Goal: Task Accomplishment & Management: Use online tool/utility

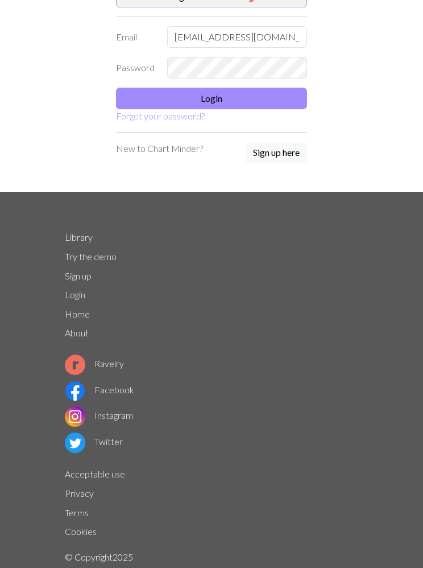
type input "owls-shores1n@icloud.com"
click at [225, 104] on button "Login" at bounding box center [211, 99] width 191 height 22
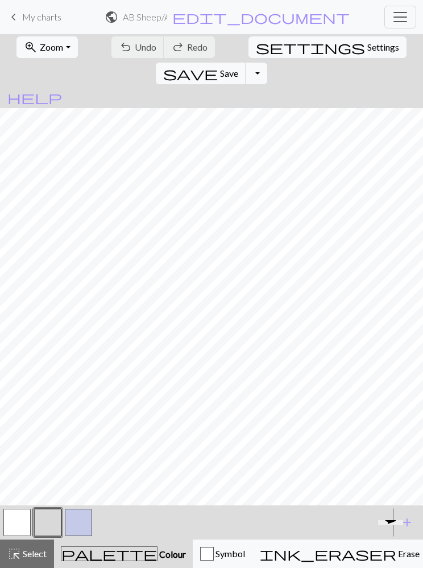
click at [29, 22] on span "My charts" at bounding box center [41, 16] width 39 height 11
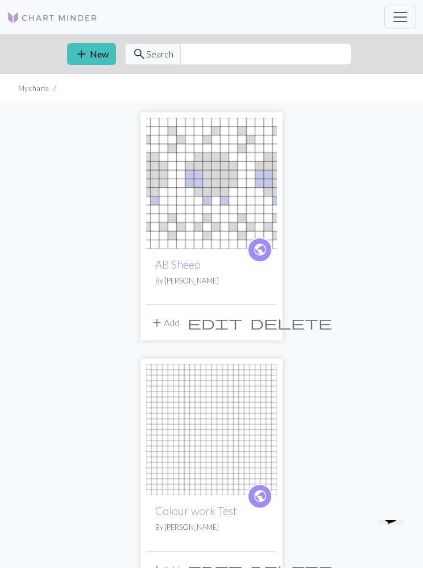
click at [85, 57] on span "add" at bounding box center [82, 54] width 14 height 16
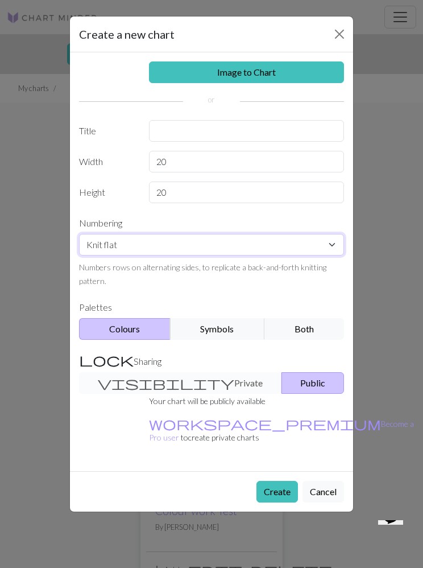
click at [329, 252] on select "Knit flat Knit in the round Lace knitting Cross stitch" at bounding box center [211, 245] width 265 height 22
select select "round"
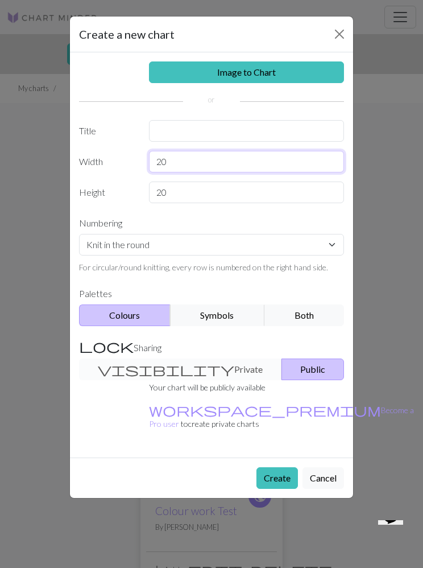
click at [186, 164] on input "20" at bounding box center [247, 162] width 196 height 22
type input "24"
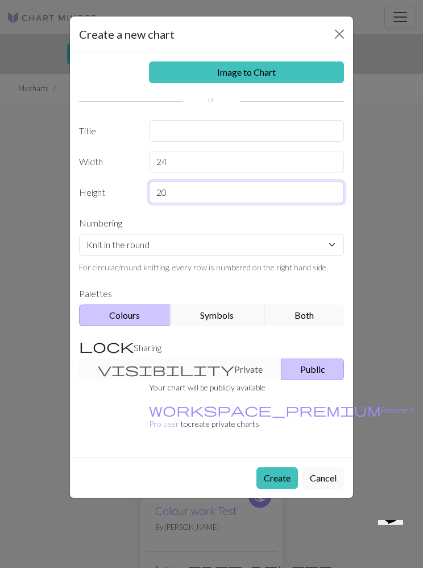
click at [187, 196] on input "20" at bounding box center [247, 192] width 196 height 22
type input "2"
type input "Q"
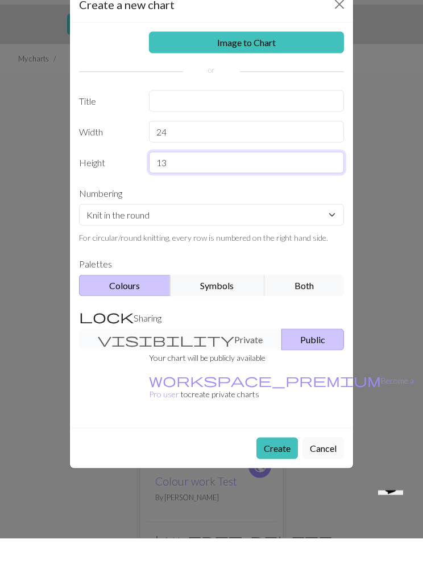
type input "13"
click at [134, 358] on div "visibility Private Public" at bounding box center [211, 369] width 279 height 22
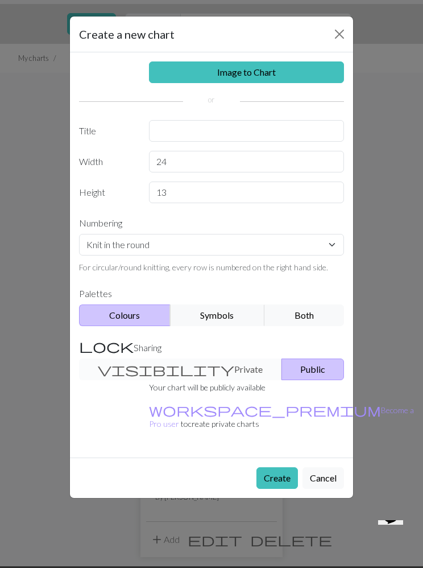
click at [163, 369] on div "visibility Private Public" at bounding box center [211, 369] width 279 height 22
click at [194, 137] on input "text" at bounding box center [247, 131] width 196 height 22
type input "P"
type input "M"
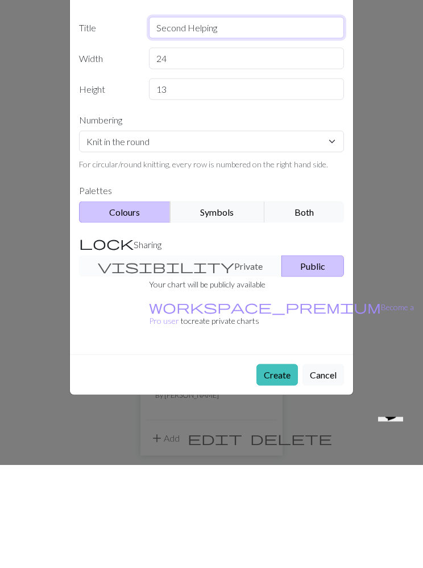
type input "Second Helping"
click at [147, 380] on div "Your chart will be publicly available workspace_premium Become a Pro user to cr…" at bounding box center [281, 409] width 279 height 59
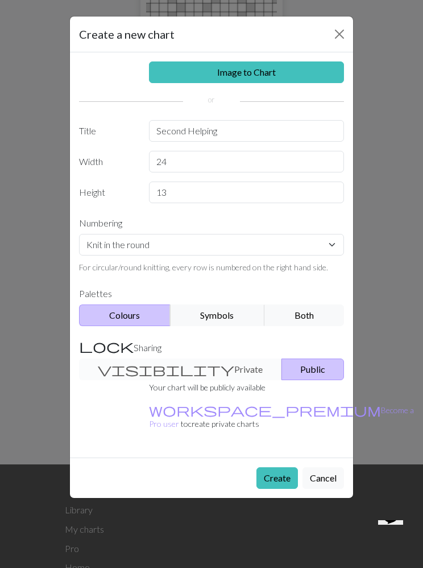
click at [285, 467] on button "Create" at bounding box center [278, 478] width 42 height 22
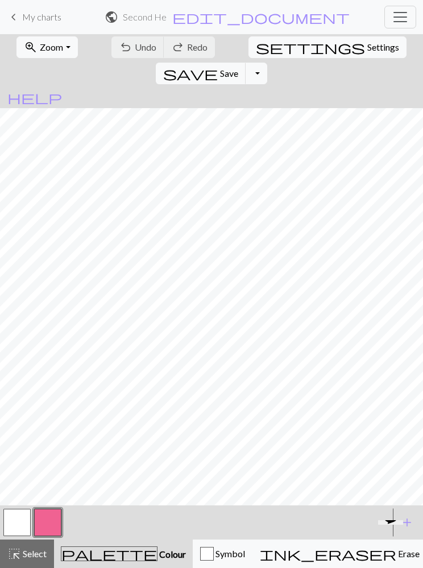
click at [129, 49] on div "undo Undo Undo redo Redo Redo" at bounding box center [163, 47] width 106 height 26
click at [32, 20] on span "My charts" at bounding box center [41, 16] width 39 height 11
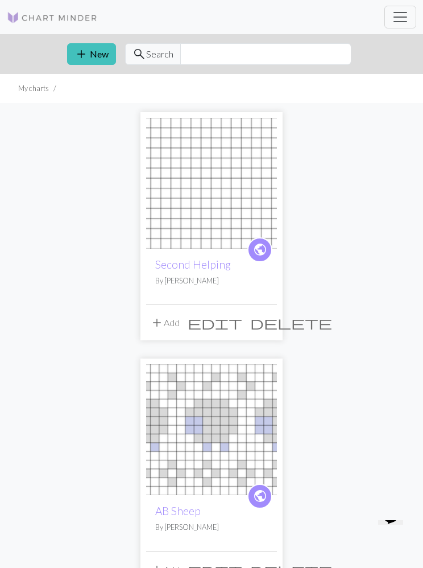
click at [242, 317] on span "edit" at bounding box center [215, 323] width 55 height 16
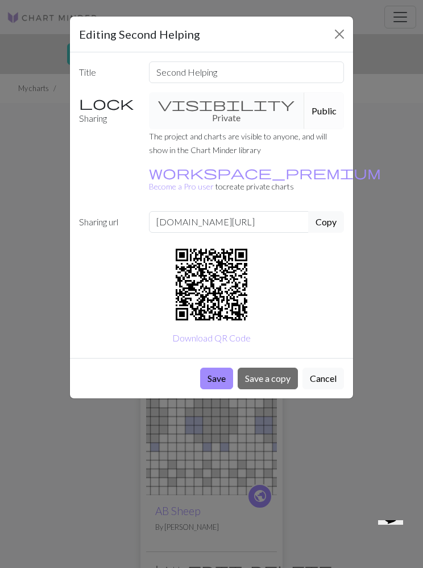
click at [326, 367] on button "Cancel" at bounding box center [324, 378] width 42 height 22
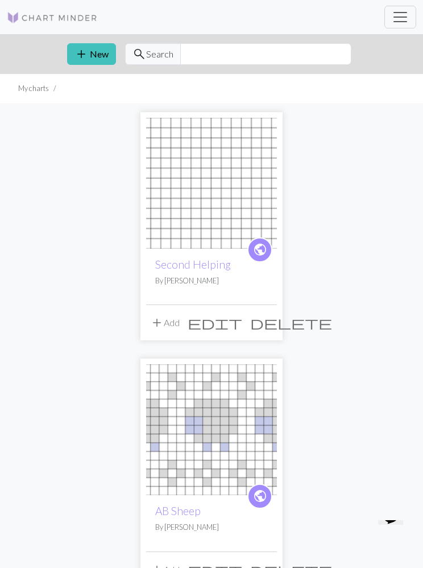
click at [275, 325] on button "delete" at bounding box center [291, 323] width 90 height 22
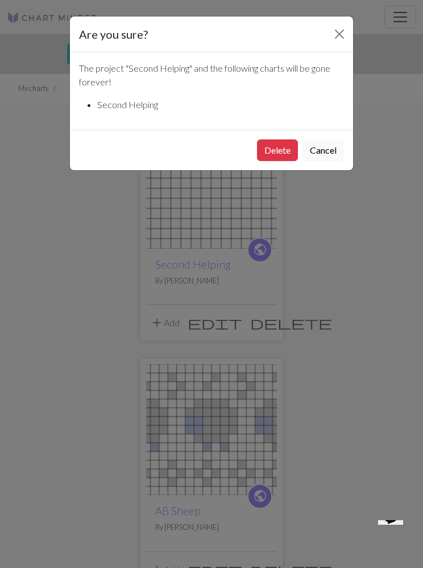
click at [286, 152] on button "Delete" at bounding box center [277, 150] width 41 height 22
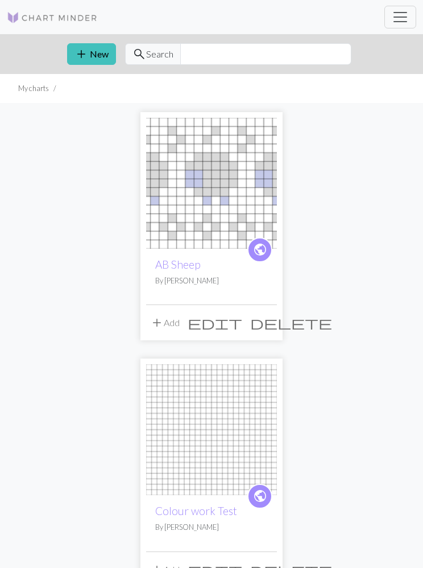
click at [90, 60] on button "add New" at bounding box center [91, 54] width 49 height 22
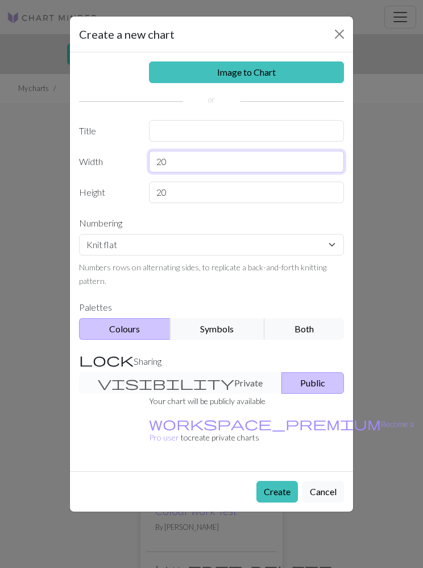
click at [171, 172] on input "20" at bounding box center [247, 162] width 196 height 22
type input "2"
type input "24"
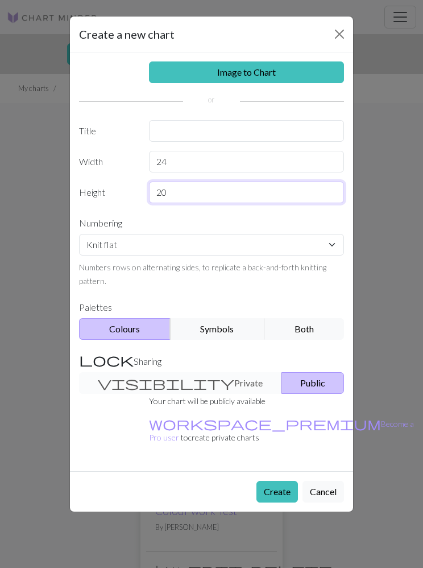
click at [184, 195] on input "20" at bounding box center [247, 192] width 196 height 22
type input "2"
type input "14"
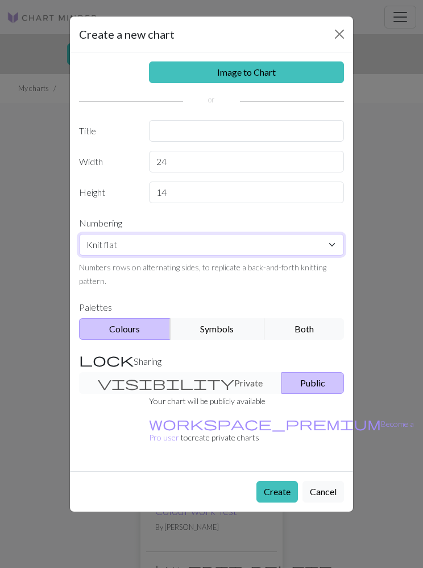
click at [325, 246] on select "Knit flat Knit in the round Lace knitting Cross stitch" at bounding box center [211, 245] width 265 height 22
select select "round"
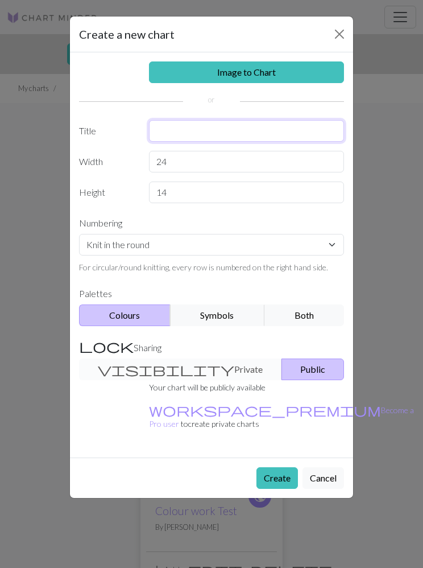
click at [187, 132] on input "text" at bounding box center [247, 131] width 196 height 22
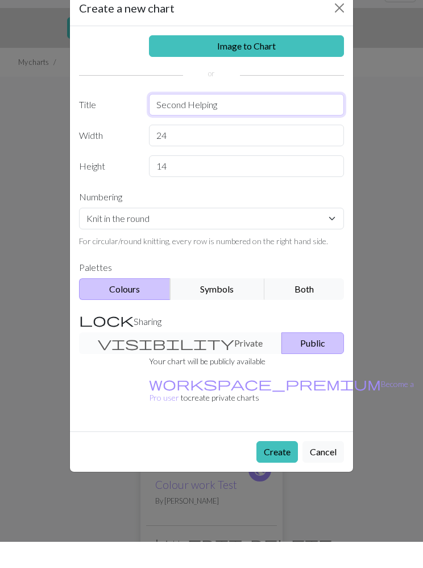
type input "Second Helping"
click at [294, 358] on button "Public" at bounding box center [313, 369] width 63 height 22
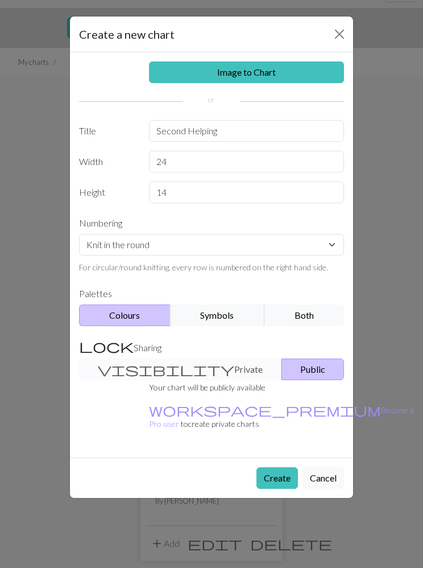
click at [286, 467] on button "Create" at bounding box center [278, 478] width 42 height 22
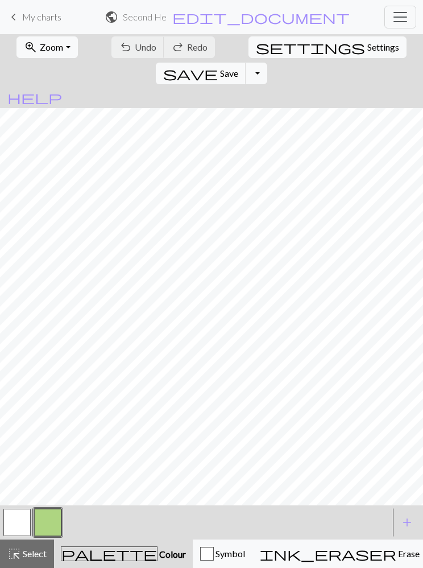
click at [49, 523] on button "button" at bounding box center [47, 522] width 27 height 27
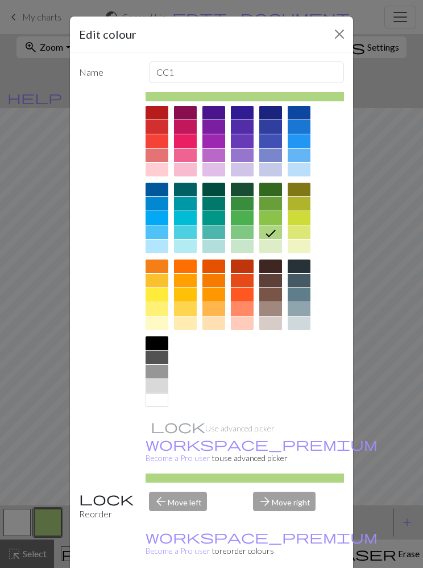
click at [217, 282] on div at bounding box center [214, 281] width 23 height 14
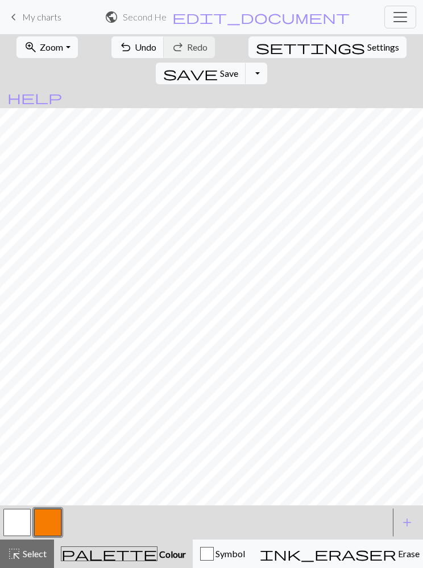
click at [158, 555] on span "Colour" at bounding box center [172, 553] width 28 height 11
click at [158, 557] on span "Colour" at bounding box center [172, 553] width 28 height 11
click at [158, 555] on span "Colour" at bounding box center [172, 553] width 28 height 11
click at [91, 553] on span "palette" at bounding box center [109, 554] width 96 height 16
click at [407, 523] on span "add" at bounding box center [407, 522] width 14 height 16
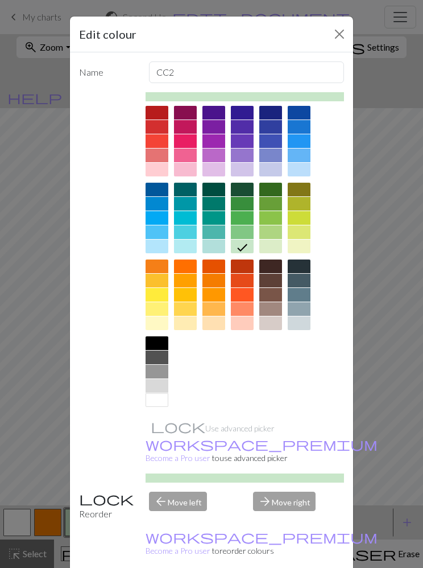
click at [276, 282] on div at bounding box center [270, 281] width 23 height 14
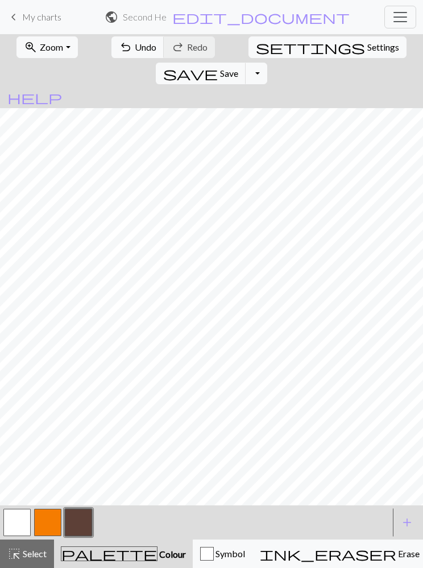
click at [48, 523] on button "button" at bounding box center [47, 522] width 27 height 27
click at [365, 28] on nav "keyboard_arrow_left My charts public Second Helping / Second Helping edit_docum…" at bounding box center [211, 17] width 423 height 34
click at [80, 525] on button "button" at bounding box center [78, 522] width 27 height 27
click at [49, 519] on button "button" at bounding box center [47, 522] width 27 height 27
click at [78, 526] on button "button" at bounding box center [78, 522] width 27 height 27
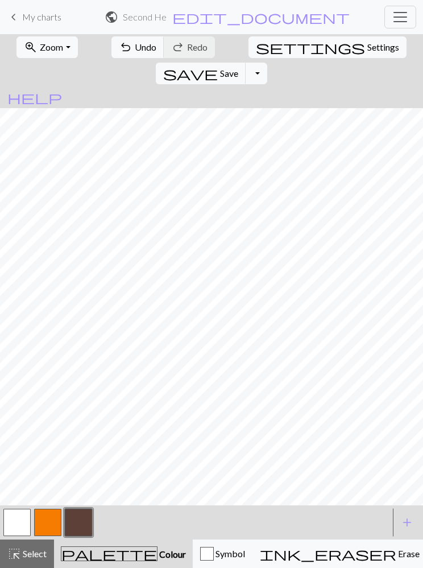
click at [51, 523] on button "button" at bounding box center [47, 522] width 27 height 27
click at [119, 48] on span "undo" at bounding box center [126, 47] width 14 height 16
click at [119, 53] on span "undo" at bounding box center [126, 47] width 14 height 16
click at [76, 522] on button "button" at bounding box center [78, 522] width 27 height 27
click at [119, 44] on span "undo" at bounding box center [126, 47] width 14 height 16
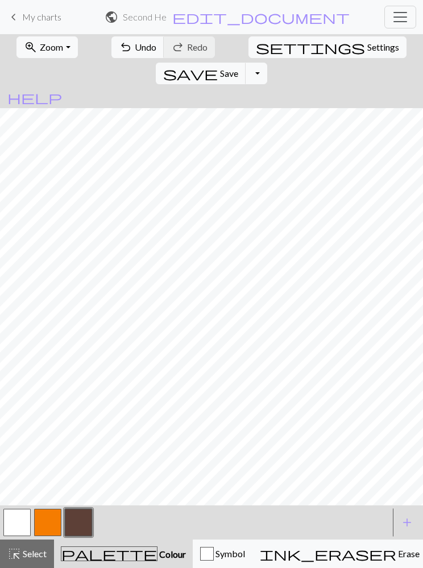
click at [119, 45] on span "undo" at bounding box center [126, 47] width 14 height 16
click at [52, 527] on button "button" at bounding box center [47, 522] width 27 height 27
click at [119, 52] on span "undo" at bounding box center [126, 47] width 14 height 16
click at [77, 525] on button "button" at bounding box center [78, 522] width 27 height 27
click at [47, 522] on button "button" at bounding box center [47, 522] width 27 height 27
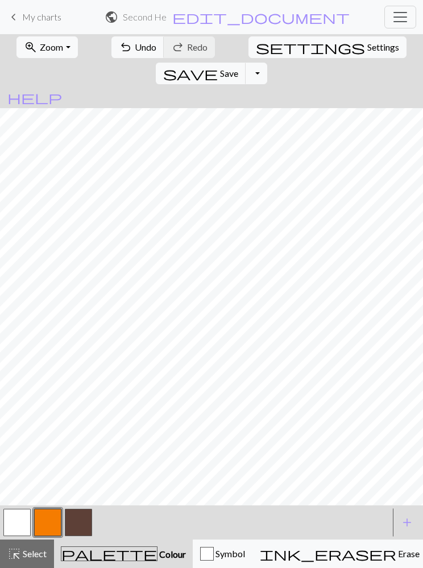
click at [56, 514] on button "button" at bounding box center [47, 522] width 27 height 27
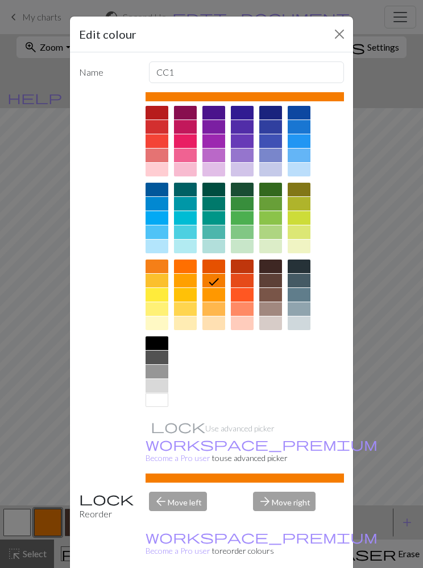
click at [339, 38] on button "Close" at bounding box center [339, 34] width 18 height 18
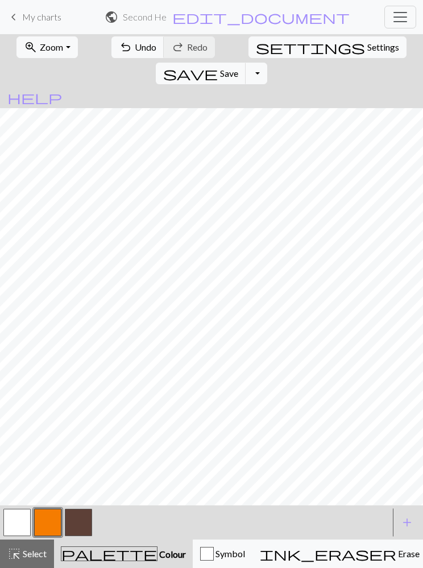
click at [46, 522] on button "button" at bounding box center [47, 522] width 27 height 27
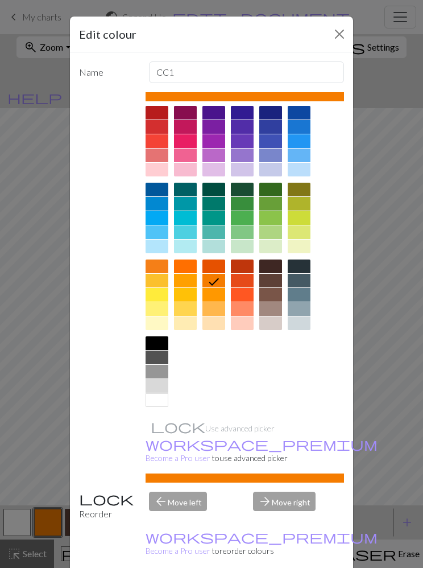
click at [340, 32] on button "Close" at bounding box center [339, 34] width 18 height 18
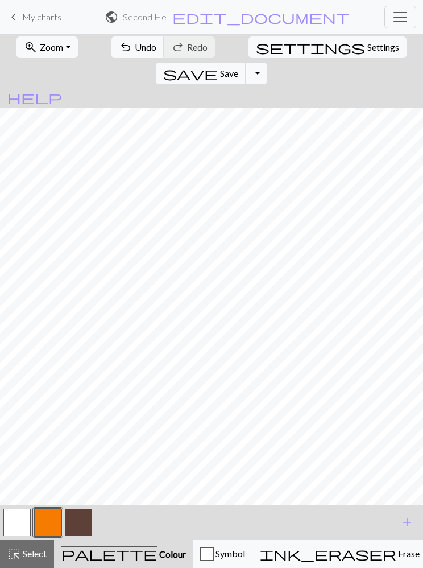
click at [75, 526] on button "button" at bounding box center [78, 522] width 27 height 27
click at [51, 522] on button "button" at bounding box center [47, 522] width 27 height 27
click at [95, 560] on div "palette Colour Colour" at bounding box center [123, 553] width 125 height 15
click at [158, 556] on span "Colour" at bounding box center [172, 553] width 28 height 11
click at [85, 556] on span "palette" at bounding box center [109, 554] width 96 height 16
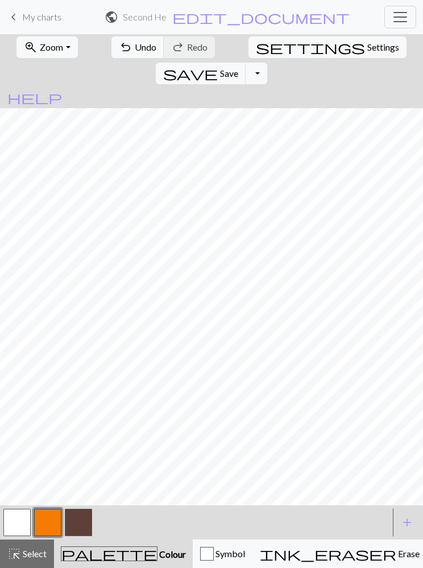
click at [84, 555] on span "palette" at bounding box center [109, 554] width 96 height 16
click at [83, 555] on span "palette" at bounding box center [109, 554] width 96 height 16
click at [158, 554] on span "Colour" at bounding box center [172, 553] width 28 height 11
click at [121, 522] on div at bounding box center [196, 522] width 388 height 31
click at [158, 558] on span "Colour" at bounding box center [172, 553] width 28 height 11
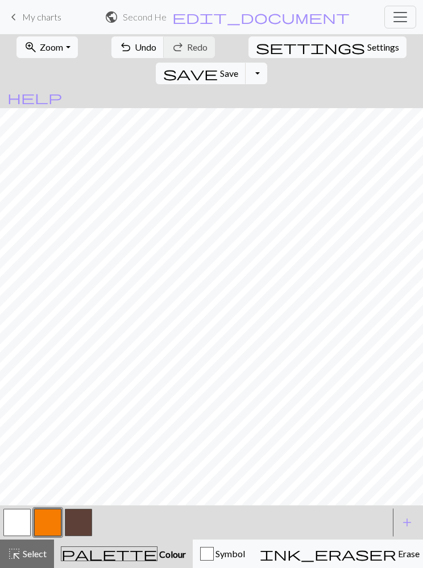
click at [87, 559] on span "palette" at bounding box center [109, 554] width 96 height 16
click at [16, 523] on button "button" at bounding box center [16, 522] width 27 height 27
click at [85, 557] on span "palette" at bounding box center [109, 554] width 96 height 16
click at [89, 556] on span "palette" at bounding box center [109, 554] width 96 height 16
click at [158, 557] on span "Colour" at bounding box center [172, 553] width 28 height 11
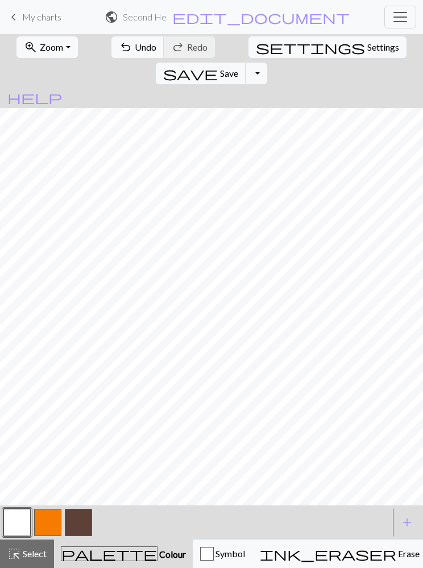
click at [31, 556] on span "Select" at bounding box center [34, 553] width 26 height 11
click at [158, 553] on span "Colour" at bounding box center [172, 553] width 28 height 11
click at [82, 557] on span "palette" at bounding box center [109, 554] width 96 height 16
click at [158, 555] on span "Colour" at bounding box center [172, 553] width 28 height 11
click at [158, 554] on span "Colour" at bounding box center [172, 553] width 28 height 11
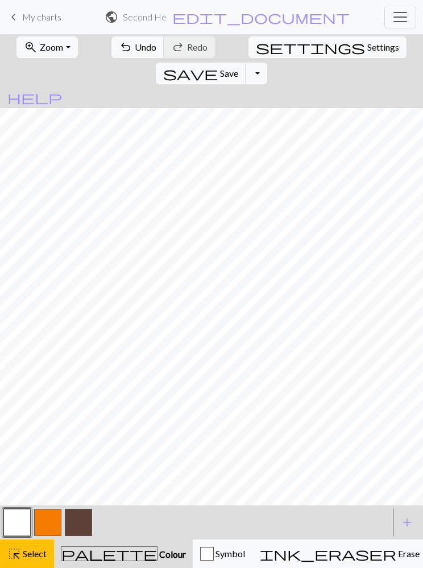
click at [200, 552] on div "button" at bounding box center [207, 554] width 14 height 14
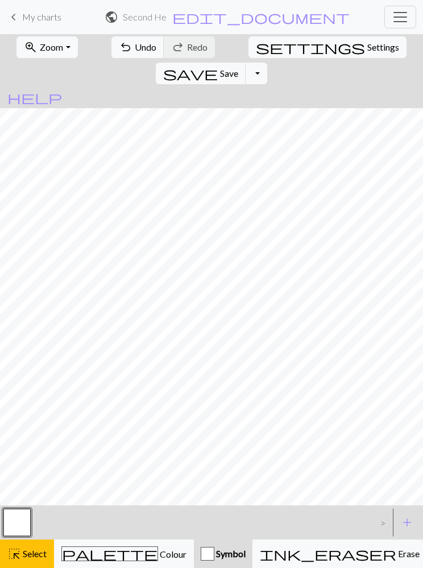
click at [92, 557] on span "palette" at bounding box center [110, 554] width 96 height 16
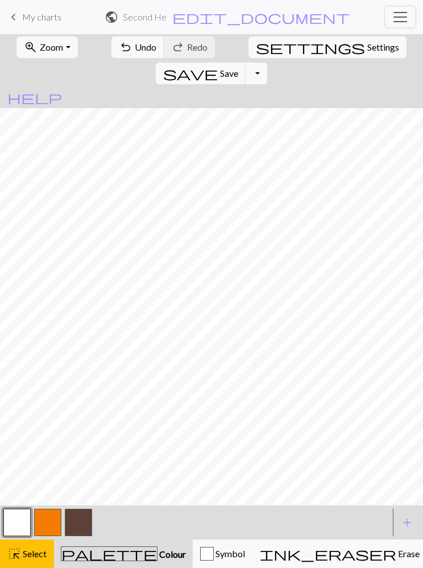
click at [88, 552] on span "palette" at bounding box center [109, 554] width 96 height 16
click at [30, 555] on span "Select" at bounding box center [34, 553] width 26 height 11
click at [86, 555] on span "palette" at bounding box center [109, 554] width 96 height 16
click at [16, 528] on button "button" at bounding box center [16, 522] width 27 height 27
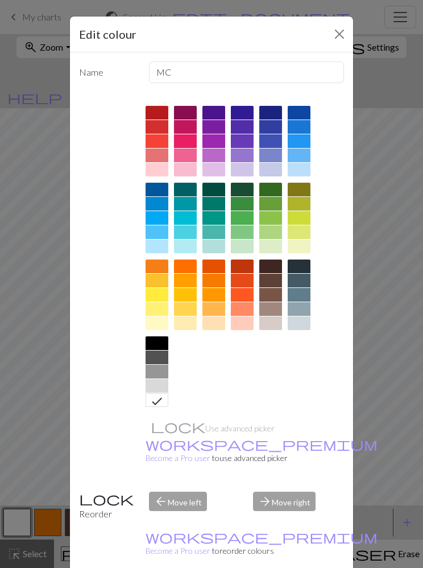
click at [159, 373] on div at bounding box center [157, 372] width 23 height 14
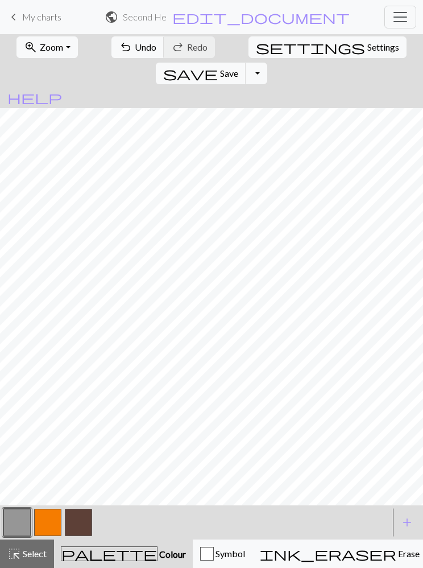
click at [119, 50] on span "undo" at bounding box center [126, 47] width 14 height 16
click at [104, 560] on div "palette Colour Colour" at bounding box center [123, 553] width 125 height 15
click at [158, 556] on span "Colour" at bounding box center [172, 553] width 28 height 11
click at [85, 555] on span "palette" at bounding box center [109, 554] width 96 height 16
click at [200, 556] on div "button" at bounding box center [207, 554] width 14 height 14
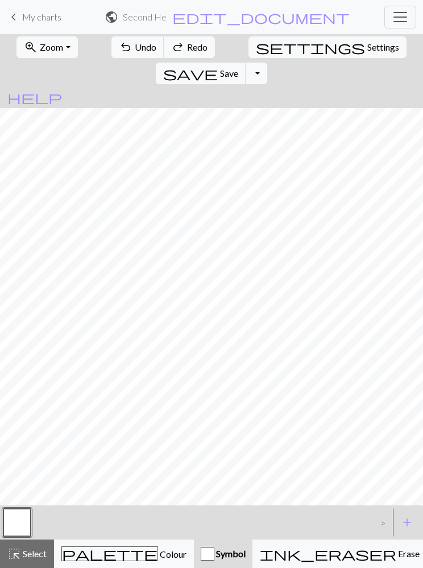
click at [158, 554] on span "Colour" at bounding box center [172, 553] width 28 height 11
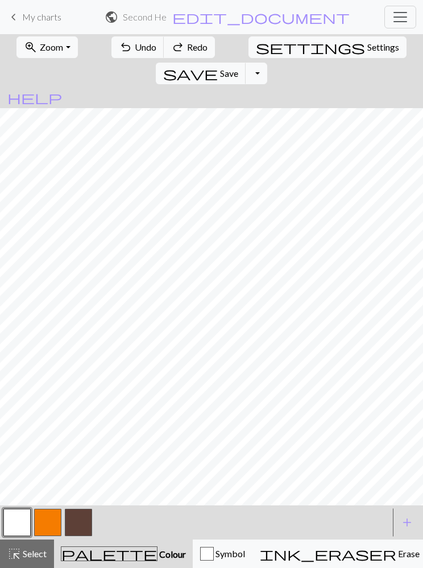
click at [53, 523] on button "button" at bounding box center [47, 522] width 27 height 27
click at [158, 554] on span "Colour" at bounding box center [172, 553] width 28 height 11
click at [409, 521] on span "add" at bounding box center [407, 522] width 14 height 16
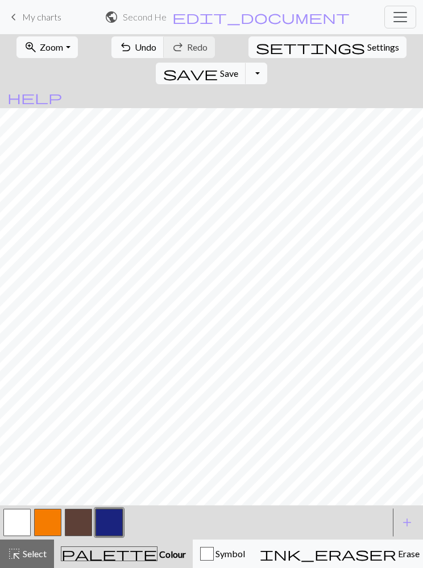
click at [111, 527] on button "button" at bounding box center [109, 522] width 27 height 27
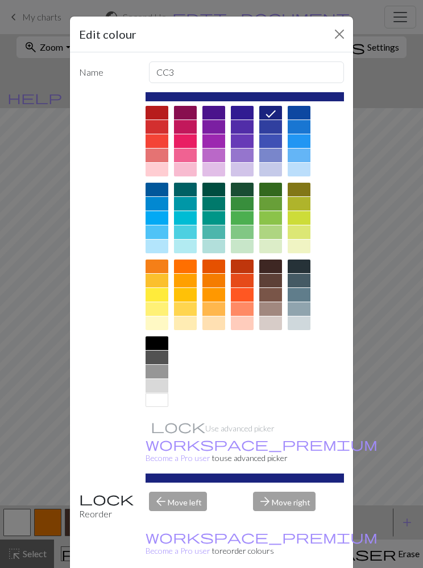
click at [156, 375] on div at bounding box center [157, 372] width 23 height 14
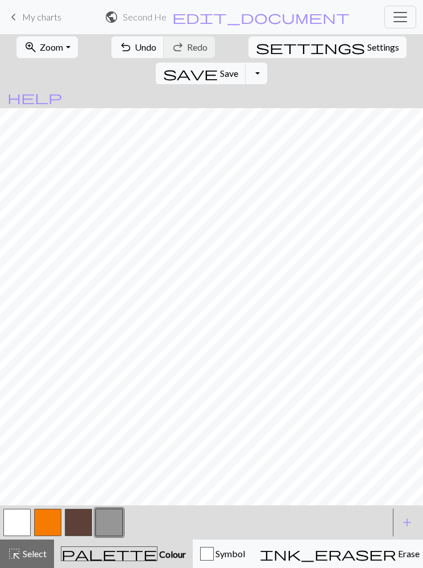
click at [76, 526] on button "button" at bounding box center [78, 522] width 27 height 27
click at [193, 563] on button "Symbol" at bounding box center [223, 553] width 60 height 28
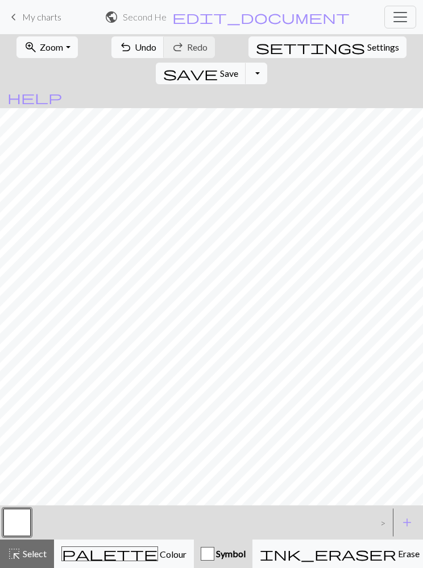
click at [158, 553] on span "Colour" at bounding box center [172, 553] width 28 height 11
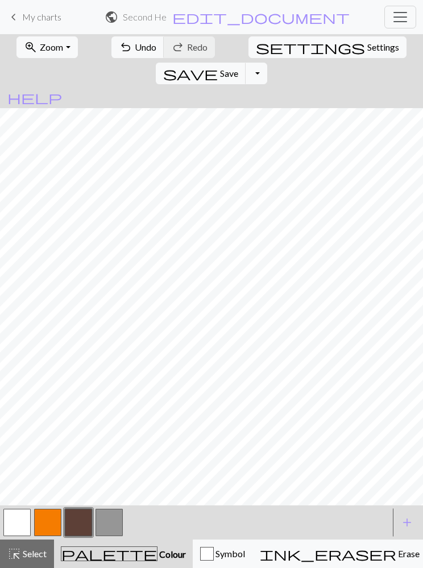
click at [82, 520] on button "button" at bounding box center [78, 522] width 27 height 27
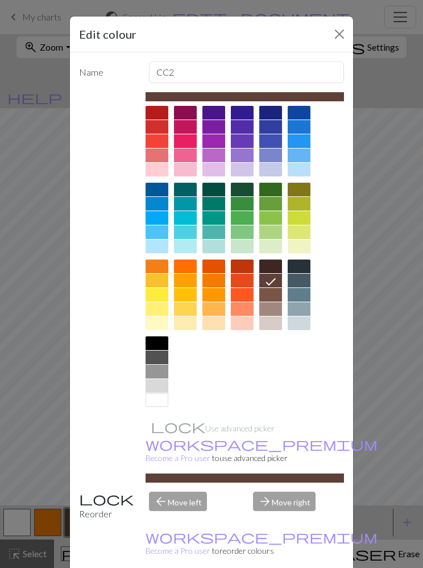
click at [47, 458] on div "Edit colour Name CC2 Use advanced picker workspace_premium Become a Pro user to…" at bounding box center [211, 284] width 423 height 568
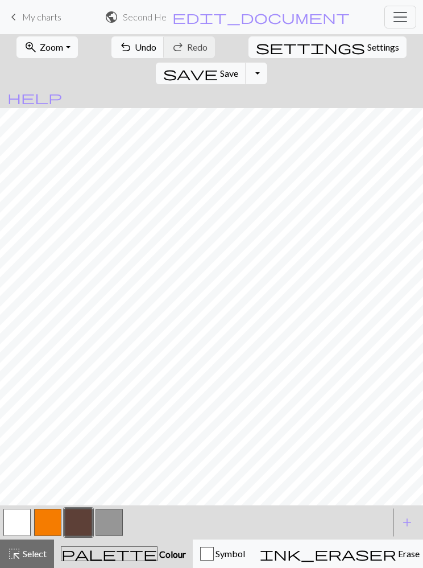
click at [76, 526] on button "button" at bounding box center [78, 522] width 27 height 27
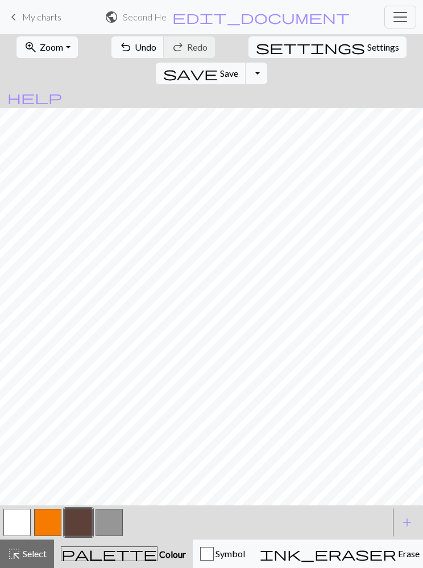
click at [158, 555] on span "Colour" at bounding box center [172, 553] width 28 height 11
click at [119, 46] on span "undo" at bounding box center [126, 47] width 14 height 16
click at [119, 51] on span "undo" at bounding box center [126, 47] width 14 height 16
click at [119, 52] on span "undo" at bounding box center [126, 47] width 14 height 16
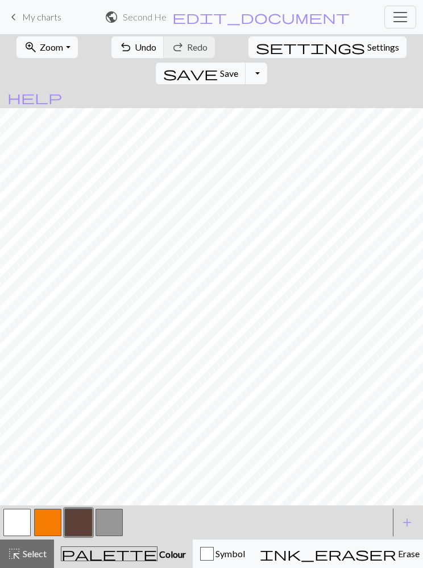
click at [106, 527] on button "button" at bounding box center [109, 522] width 27 height 27
click at [119, 47] on span "undo" at bounding box center [126, 47] width 14 height 16
click at [119, 46] on span "undo" at bounding box center [126, 47] width 14 height 16
click at [119, 48] on span "undo" at bounding box center [126, 47] width 14 height 16
click at [119, 47] on span "undo" at bounding box center [126, 47] width 14 height 16
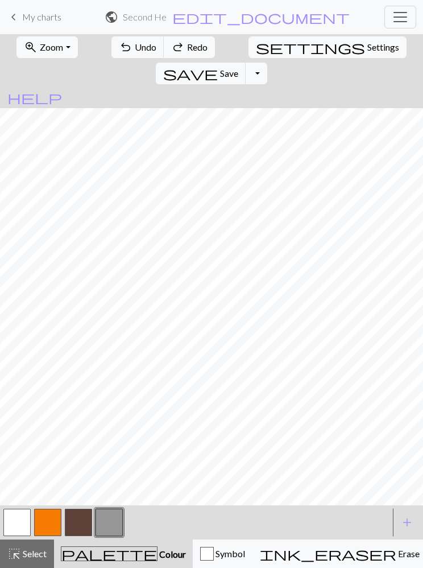
click at [119, 50] on span "undo" at bounding box center [126, 47] width 14 height 16
click at [119, 52] on span "undo" at bounding box center [126, 47] width 14 height 16
click at [119, 50] on span "undo" at bounding box center [126, 47] width 14 height 16
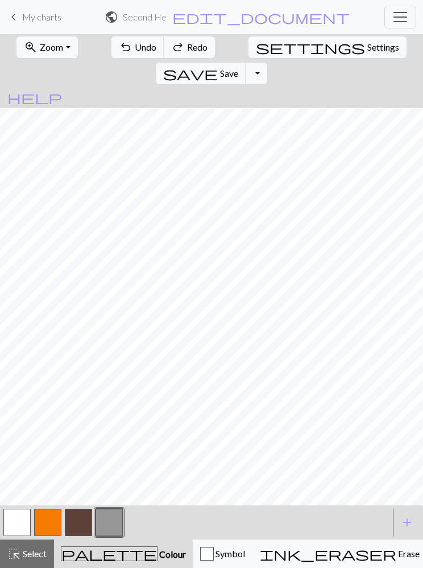
click at [119, 50] on span "undo" at bounding box center [126, 47] width 14 height 16
click at [119, 55] on span "undo" at bounding box center [126, 47] width 14 height 16
click at [119, 54] on span "undo" at bounding box center [126, 47] width 14 height 16
click at [119, 52] on span "undo" at bounding box center [126, 47] width 14 height 16
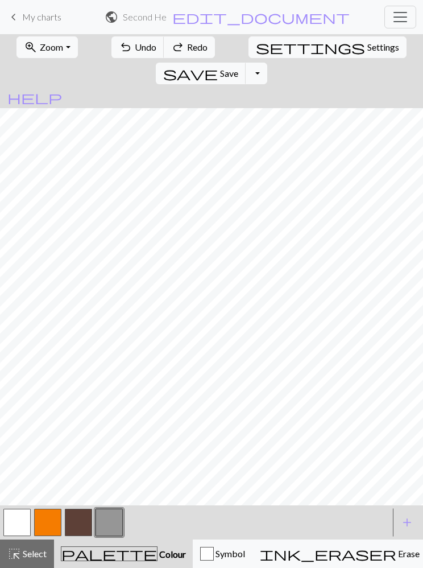
click at [119, 55] on span "undo" at bounding box center [126, 47] width 14 height 16
click at [111, 56] on button "undo Undo Undo" at bounding box center [137, 47] width 53 height 22
click at [119, 55] on span "undo" at bounding box center [126, 47] width 14 height 16
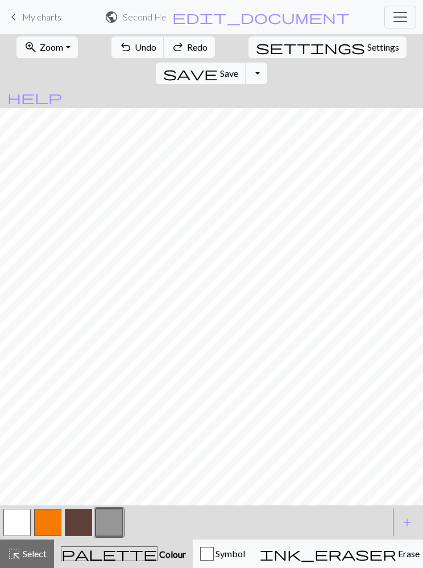
click at [119, 54] on span "undo" at bounding box center [126, 47] width 14 height 16
click at [119, 53] on span "undo" at bounding box center [126, 47] width 14 height 16
click at [119, 51] on span "undo" at bounding box center [126, 47] width 14 height 16
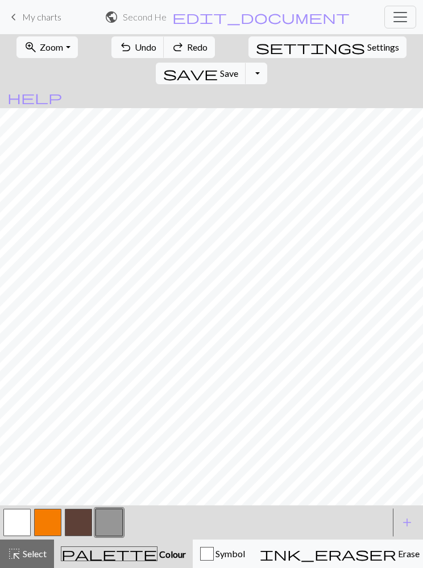
click at [119, 55] on span "undo" at bounding box center [126, 47] width 14 height 16
click at [111, 56] on button "undo Undo Undo" at bounding box center [137, 47] width 53 height 22
click at [119, 49] on span "undo" at bounding box center [126, 47] width 14 height 16
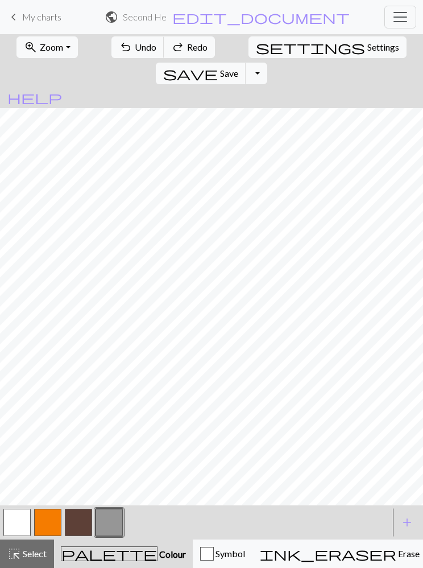
click at [119, 49] on span "undo" at bounding box center [126, 47] width 14 height 16
click at [119, 48] on span "undo" at bounding box center [126, 47] width 14 height 16
click at [119, 51] on span "undo" at bounding box center [126, 47] width 14 height 16
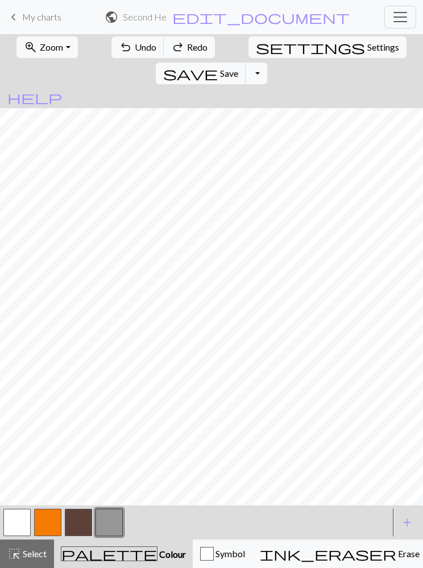
click at [111, 56] on button "undo Undo Undo" at bounding box center [137, 47] width 53 height 22
click at [119, 55] on span "undo" at bounding box center [126, 47] width 14 height 16
click at [111, 56] on button "undo Undo Undo" at bounding box center [137, 47] width 53 height 22
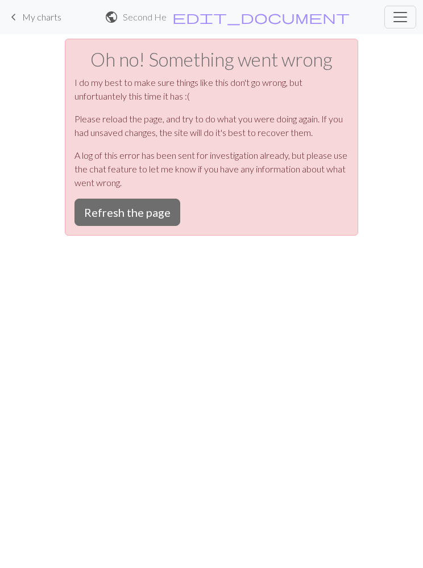
click at [138, 214] on button "Refresh the page" at bounding box center [128, 212] width 106 height 27
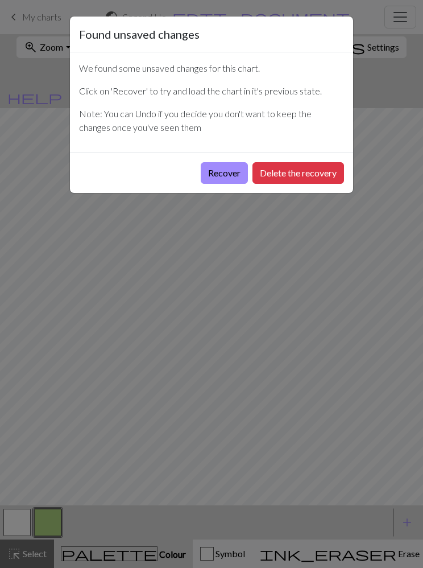
click at [224, 169] on button "Recover" at bounding box center [224, 173] width 47 height 22
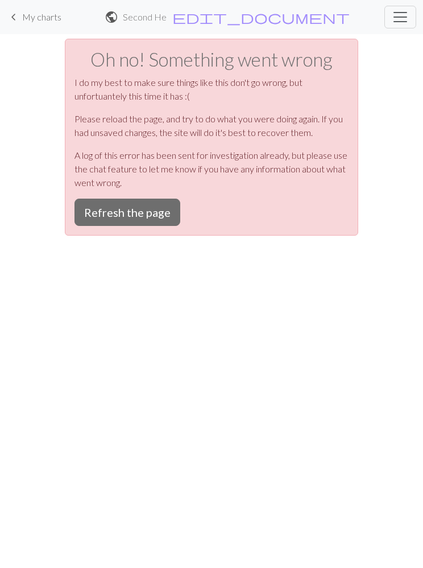
click at [129, 208] on button "Refresh the page" at bounding box center [128, 212] width 106 height 27
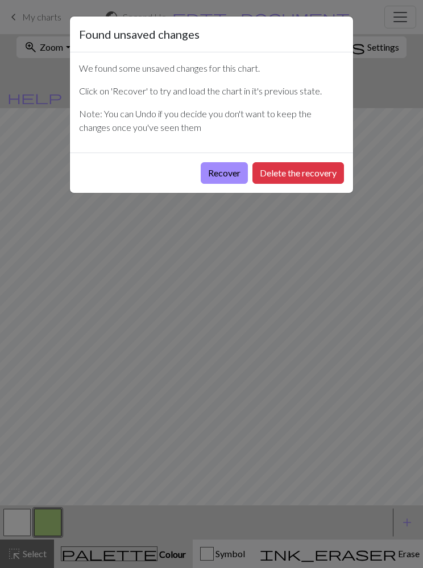
click at [225, 175] on button "Recover" at bounding box center [224, 173] width 47 height 22
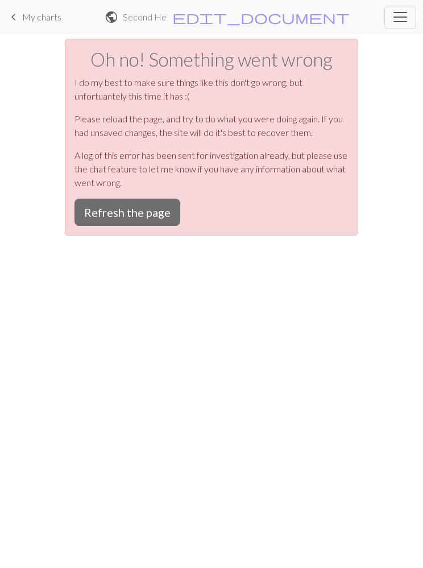
click at [129, 210] on button "Refresh the page" at bounding box center [128, 212] width 106 height 27
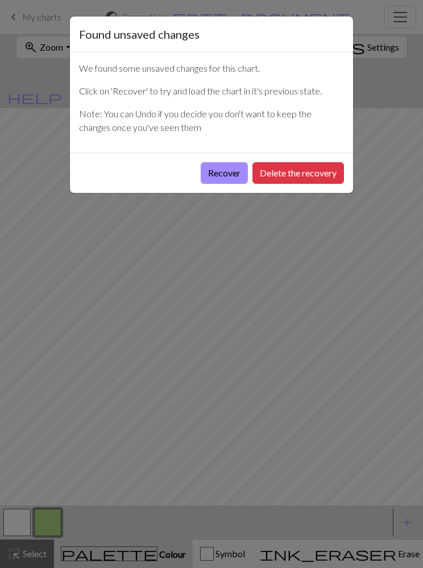
click at [324, 172] on button "Delete the recovery" at bounding box center [299, 173] width 92 height 22
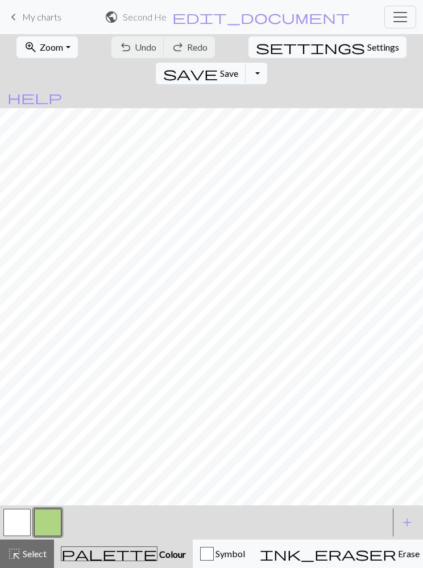
click at [88, 553] on span "palette" at bounding box center [109, 554] width 96 height 16
click at [85, 552] on span "palette" at bounding box center [109, 554] width 96 height 16
click at [31, 553] on span "Select" at bounding box center [34, 553] width 26 height 11
click at [158, 553] on span "Colour" at bounding box center [172, 553] width 28 height 11
click at [98, 540] on button "palette Colour Colour" at bounding box center [123, 553] width 139 height 28
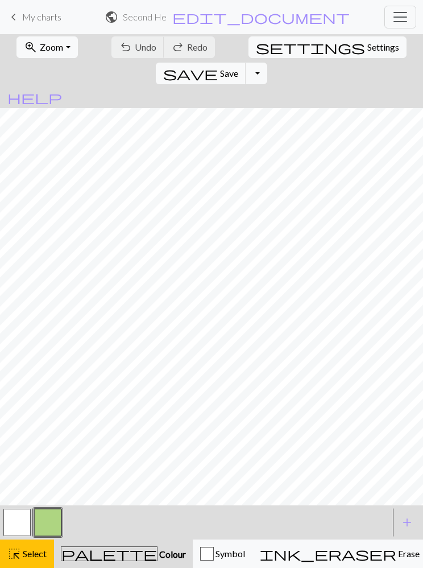
click at [158, 557] on span "Colour" at bounding box center [172, 553] width 28 height 11
click at [51, 522] on button "button" at bounding box center [47, 522] width 27 height 27
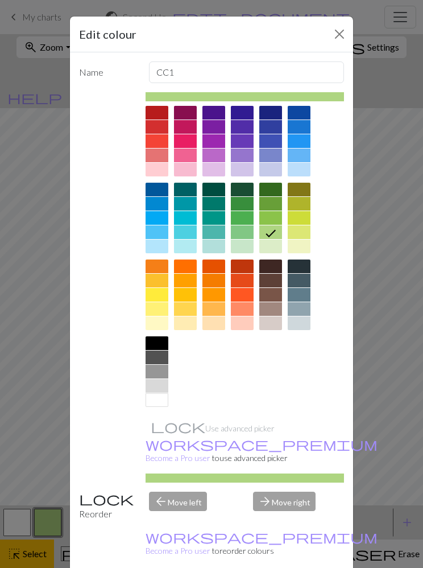
click at [216, 283] on div at bounding box center [214, 281] width 23 height 14
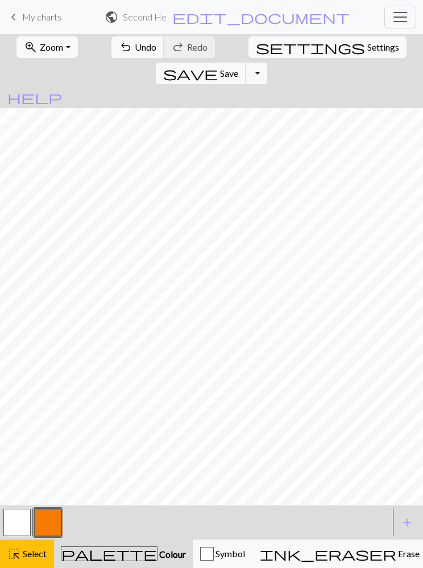
click at [158, 552] on span "Colour" at bounding box center [172, 553] width 28 height 11
click at [31, 556] on span "Select" at bounding box center [34, 553] width 26 height 11
click at [90, 556] on span "palette" at bounding box center [109, 554] width 96 height 16
click at [158, 555] on span "Colour" at bounding box center [172, 553] width 28 height 11
click at [404, 524] on span "add" at bounding box center [407, 522] width 14 height 16
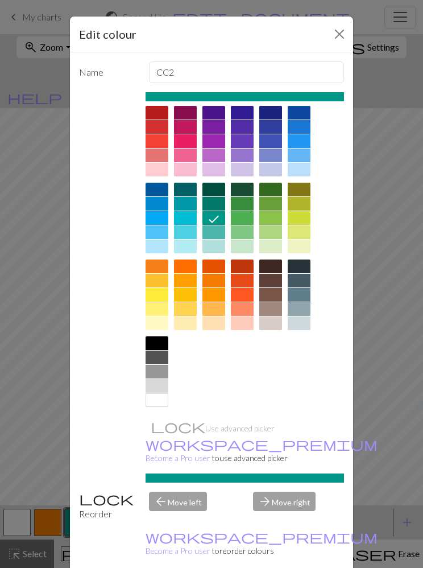
click at [268, 280] on div at bounding box center [270, 281] width 23 height 14
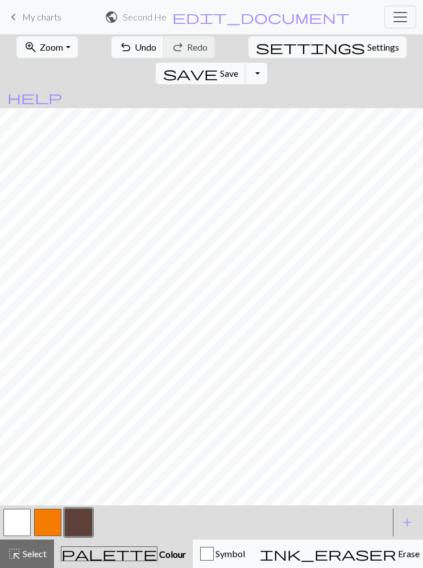
click at [400, 523] on span "add" at bounding box center [407, 522] width 14 height 16
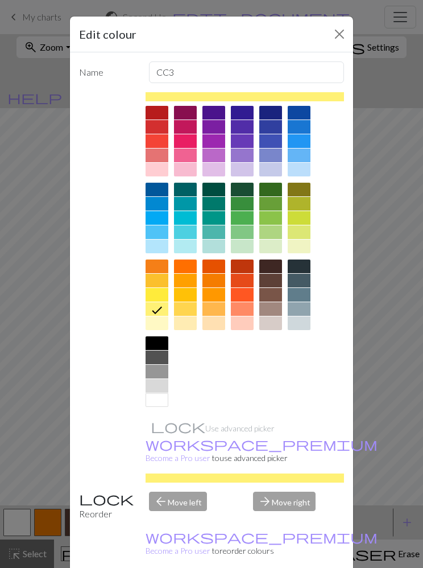
click at [160, 373] on div at bounding box center [157, 372] width 23 height 14
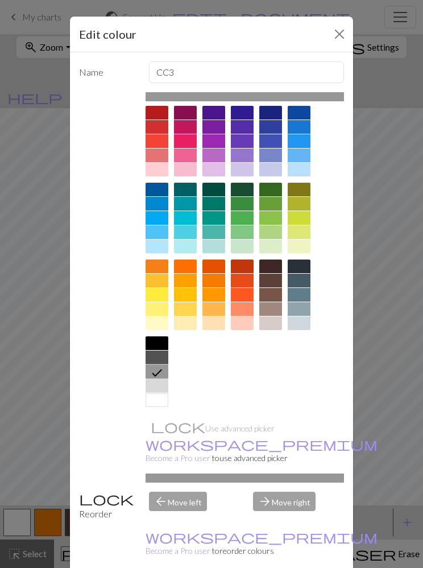
click at [159, 387] on div at bounding box center [157, 386] width 23 height 14
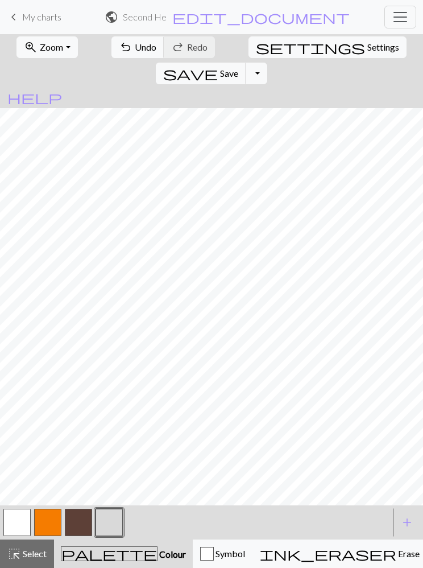
click at [74, 520] on button "button" at bounding box center [78, 522] width 27 height 27
click at [119, 51] on span "undo" at bounding box center [126, 47] width 14 height 16
click at [50, 516] on button "button" at bounding box center [47, 522] width 27 height 27
click at [119, 51] on span "undo" at bounding box center [126, 47] width 14 height 16
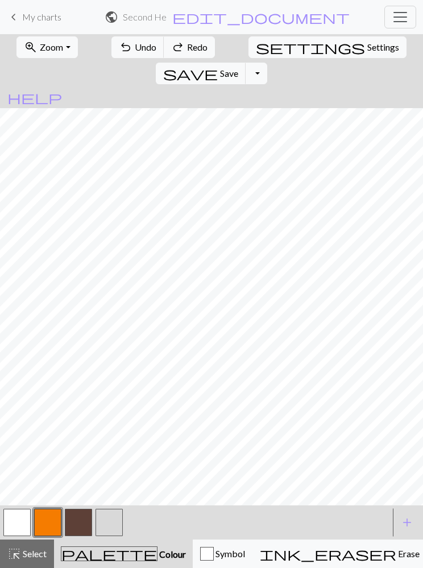
click at [119, 52] on span "undo" at bounding box center [126, 47] width 14 height 16
click at [119, 51] on span "undo" at bounding box center [126, 47] width 14 height 16
click at [119, 53] on span "undo" at bounding box center [126, 47] width 14 height 16
click at [119, 52] on span "undo" at bounding box center [126, 47] width 14 height 16
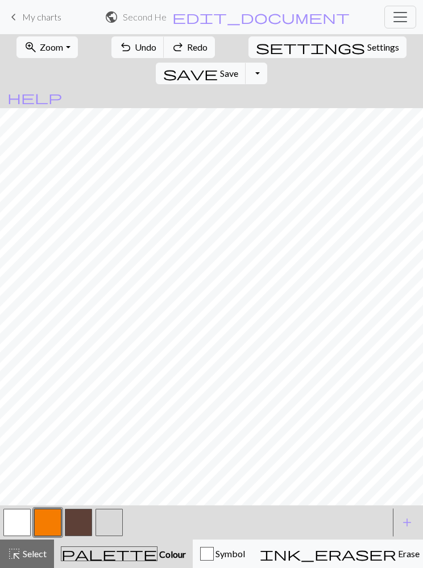
click at [119, 53] on span "undo" at bounding box center [126, 47] width 14 height 16
click at [187, 47] on span "Redo" at bounding box center [197, 47] width 20 height 11
click at [171, 50] on span "redo" at bounding box center [178, 47] width 14 height 16
click at [187, 51] on span "Redo" at bounding box center [197, 47] width 20 height 11
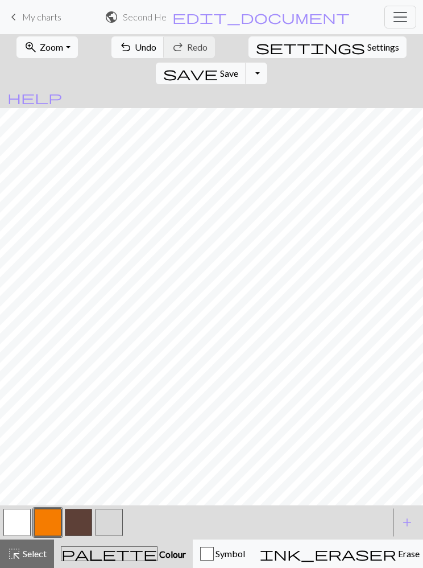
click at [108, 522] on button "button" at bounding box center [109, 522] width 27 height 27
click at [235, 563] on button "Symbol" at bounding box center [223, 553] width 60 height 28
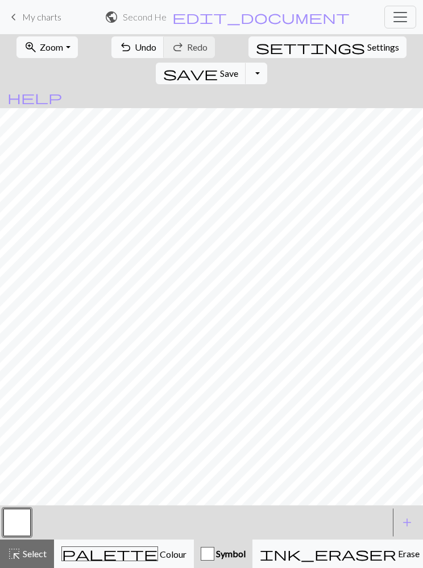
click at [158, 551] on span "Colour" at bounding box center [172, 553] width 28 height 11
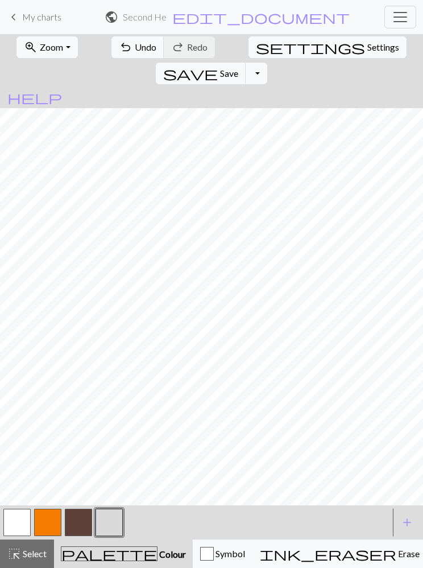
click at [0, 31] on nav "keyboard_arrow_left My charts public Second Helping / Second Helping edit_docum…" at bounding box center [211, 17] width 423 height 34
click at [44, 524] on button "button" at bounding box center [47, 522] width 27 height 27
click at [119, 49] on span "undo" at bounding box center [126, 47] width 14 height 16
click at [149, 48] on button "undo Undo Undo" at bounding box center [137, 47] width 53 height 22
click at [119, 49] on span "undo" at bounding box center [126, 47] width 14 height 16
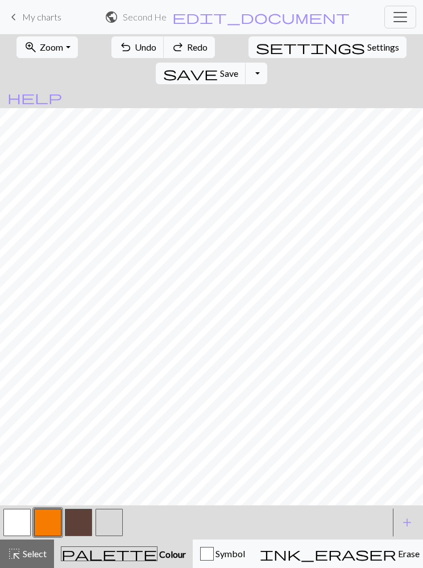
click at [119, 46] on span "undo" at bounding box center [126, 47] width 14 height 16
click at [119, 51] on span "undo" at bounding box center [126, 47] width 14 height 16
click at [111, 56] on button "undo Undo Undo" at bounding box center [137, 47] width 53 height 22
click at [119, 55] on span "undo" at bounding box center [126, 47] width 14 height 16
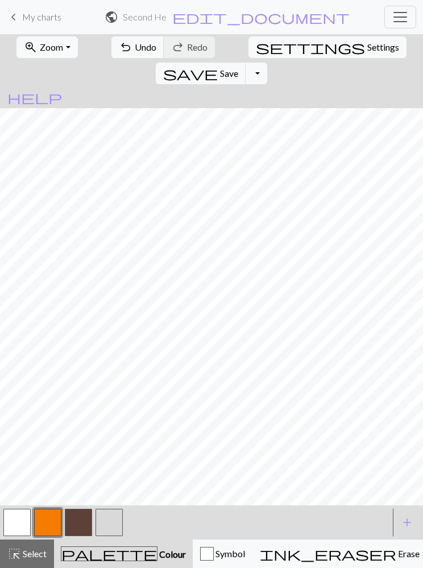
click at [160, 54] on div "undo Undo Undo redo Redo Redo" at bounding box center [163, 47] width 106 height 26
click at [119, 53] on span "undo" at bounding box center [126, 47] width 14 height 16
click at [111, 56] on button "undo Undo Undo" at bounding box center [137, 47] width 53 height 22
click at [119, 51] on span "undo" at bounding box center [126, 47] width 14 height 16
click at [187, 52] on span "Redo" at bounding box center [197, 47] width 20 height 11
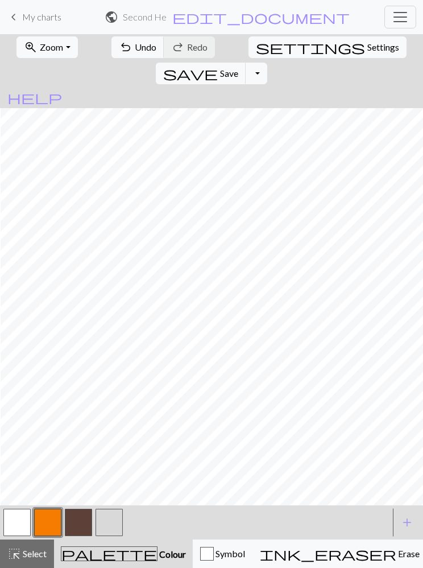
scroll to position [0, 3]
click at [119, 52] on span "undo" at bounding box center [126, 47] width 14 height 16
click at [118, 51] on button "undo Undo Undo" at bounding box center [137, 47] width 53 height 22
click at [119, 51] on span "undo" at bounding box center [126, 47] width 14 height 16
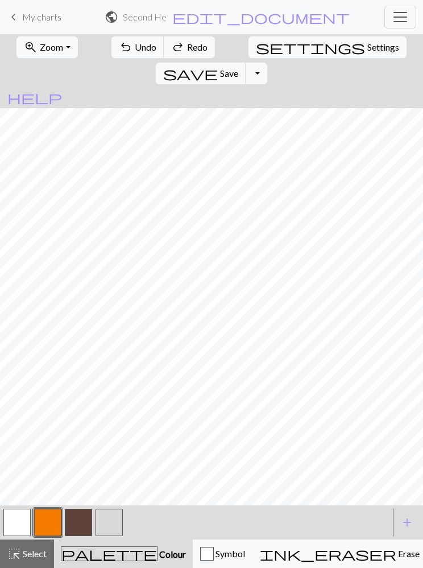
click at [119, 55] on span "undo" at bounding box center [126, 47] width 14 height 16
click at [121, 53] on button "undo Undo Undo" at bounding box center [137, 47] width 53 height 22
click at [135, 52] on span "Undo" at bounding box center [146, 47] width 22 height 11
click at [119, 50] on button "undo Undo Undo" at bounding box center [137, 47] width 53 height 22
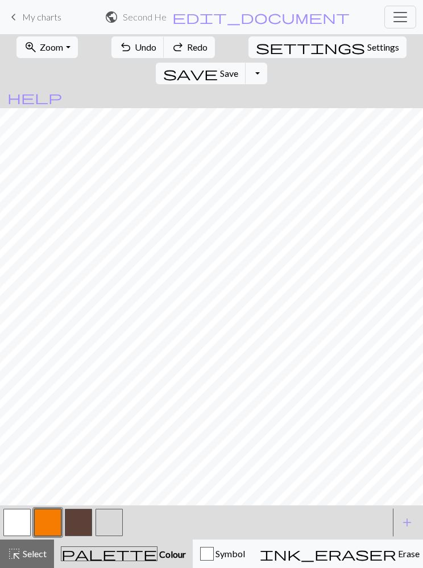
click at [187, 49] on span "Redo" at bounding box center [197, 47] width 20 height 11
click at [183, 40] on button "redo Redo Redo" at bounding box center [189, 47] width 51 height 22
click at [117, 56] on button "undo Undo Undo" at bounding box center [137, 47] width 53 height 22
click at [119, 55] on span "undo" at bounding box center [126, 47] width 14 height 16
click at [115, 56] on button "undo Undo Undo" at bounding box center [137, 47] width 53 height 22
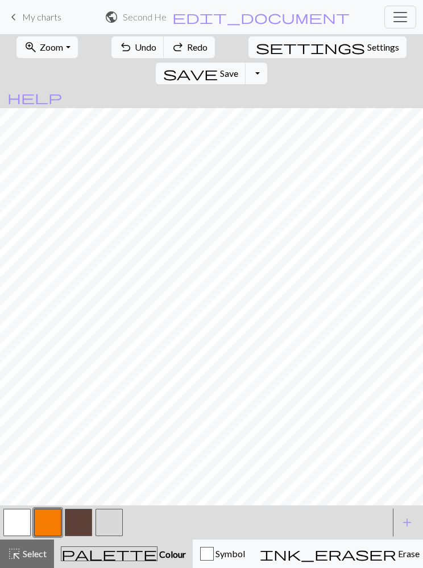
click at [119, 52] on span "undo" at bounding box center [126, 47] width 14 height 16
click at [172, 51] on button "redo Redo Redo" at bounding box center [189, 47] width 51 height 22
click at [171, 49] on span "redo" at bounding box center [178, 47] width 14 height 16
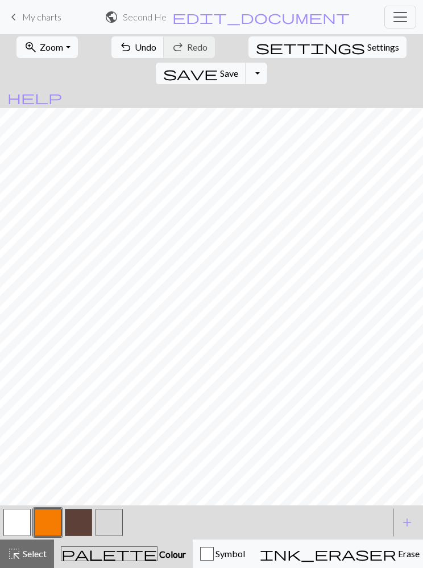
click at [119, 55] on span "undo" at bounding box center [126, 47] width 14 height 16
click at [119, 53] on span "undo" at bounding box center [126, 47] width 14 height 16
click at [48, 46] on span "Zoom" at bounding box center [51, 47] width 23 height 11
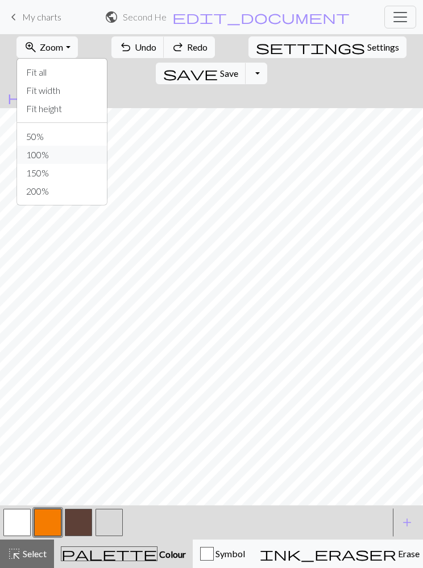
click at [22, 150] on button "100%" at bounding box center [62, 155] width 90 height 18
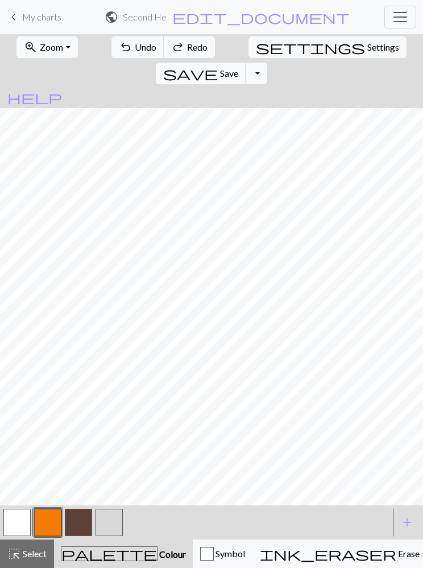
click at [24, 46] on span "zoom_in" at bounding box center [31, 47] width 14 height 16
click at [24, 45] on span "zoom_in" at bounding box center [31, 47] width 14 height 16
click at [24, 42] on span "zoom_in" at bounding box center [31, 47] width 14 height 16
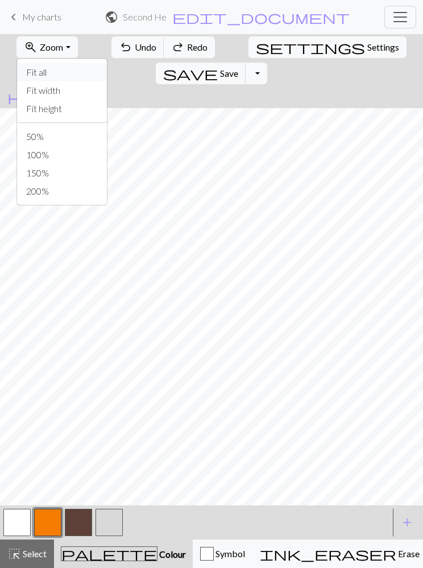
click at [24, 73] on button "Fit all" at bounding box center [62, 72] width 90 height 18
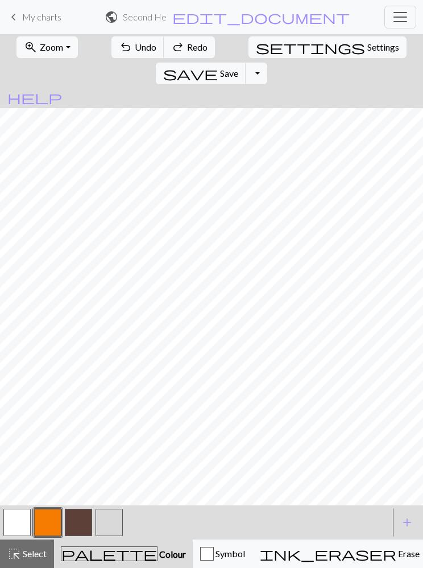
click at [24, 40] on span "zoom_in" at bounding box center [31, 47] width 14 height 16
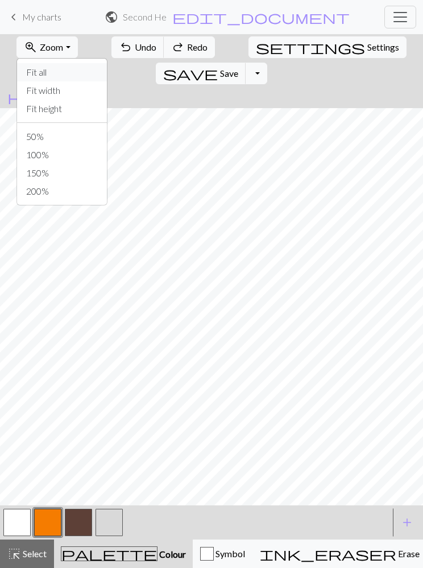
click at [30, 73] on button "Fit all" at bounding box center [62, 72] width 90 height 18
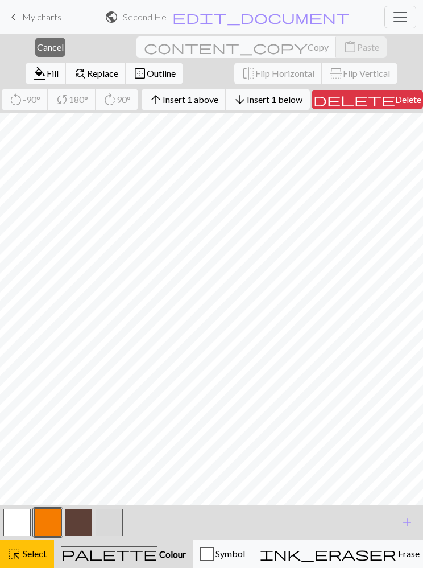
click at [396, 553] on span "Erase" at bounding box center [407, 553] width 23 height 11
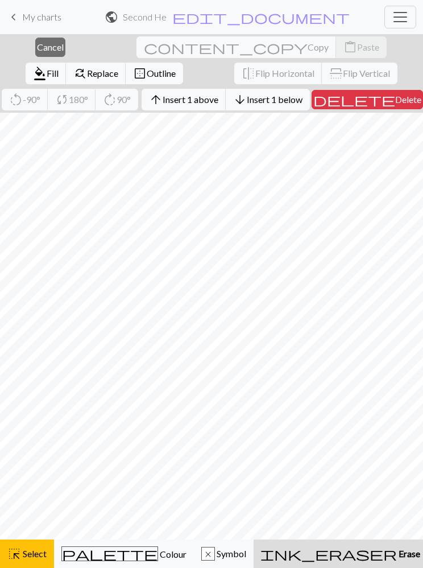
click at [273, 553] on span "ink_eraser" at bounding box center [329, 554] width 137 height 16
click at [283, 547] on div "ink_eraser Erase Erase" at bounding box center [341, 554] width 160 height 14
click at [158, 555] on span "Colour" at bounding box center [172, 553] width 28 height 11
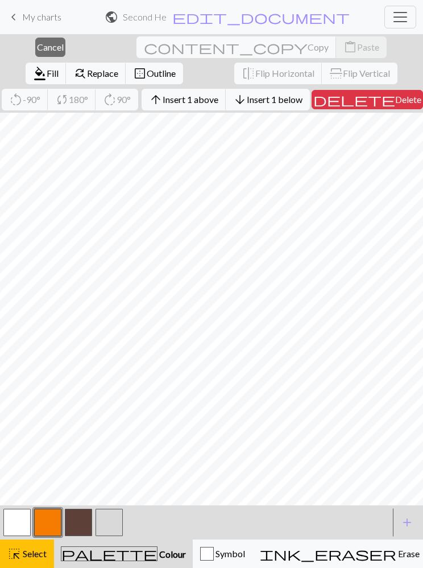
click at [395, 102] on span "Delete" at bounding box center [408, 99] width 26 height 11
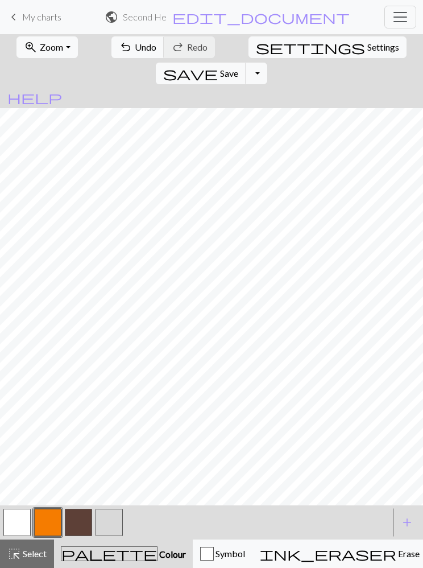
click at [119, 51] on span "undo" at bounding box center [126, 47] width 14 height 16
click at [119, 53] on span "undo" at bounding box center [126, 47] width 14 height 16
click at [187, 48] on span "Redo" at bounding box center [197, 47] width 20 height 11
click at [183, 53] on button "redo Redo Redo" at bounding box center [189, 47] width 51 height 22
click at [180, 53] on div "undo Undo Undo redo Redo Redo" at bounding box center [163, 47] width 106 height 26
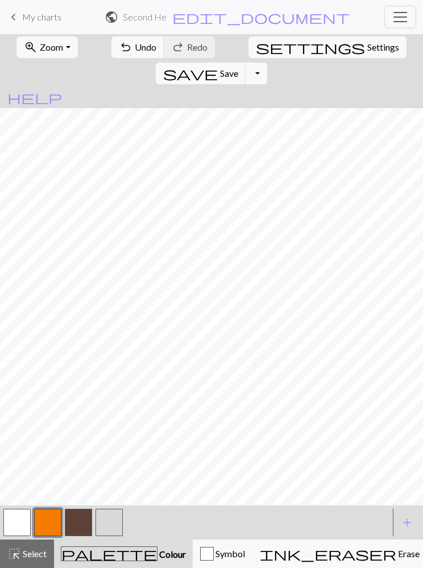
click at [184, 51] on div "undo Undo Undo redo Redo Redo" at bounding box center [163, 47] width 106 height 26
click at [166, 39] on div "undo Undo Undo redo Redo Redo" at bounding box center [163, 47] width 106 height 26
click at [167, 39] on div "undo Undo Undo redo Redo Redo" at bounding box center [163, 47] width 106 height 26
click at [125, 57] on button "undo Undo Undo" at bounding box center [137, 47] width 53 height 22
click at [111, 515] on button "button" at bounding box center [109, 522] width 27 height 27
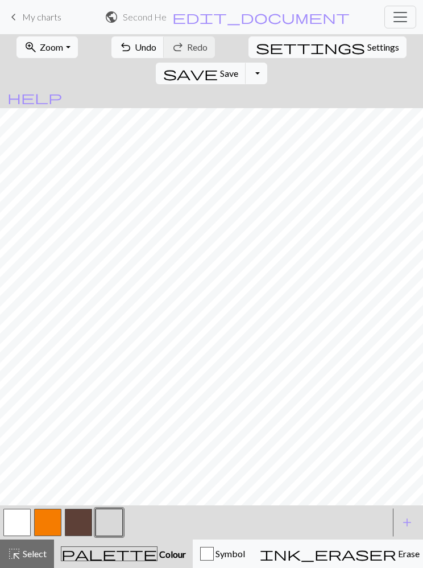
click at [118, 56] on button "undo Undo Undo" at bounding box center [137, 47] width 53 height 22
click at [135, 51] on span "Undo" at bounding box center [146, 47] width 22 height 11
click at [187, 49] on span "Redo" at bounding box center [197, 47] width 20 height 11
click at [52, 518] on button "button" at bounding box center [47, 522] width 27 height 27
click at [80, 515] on button "button" at bounding box center [78, 522] width 27 height 27
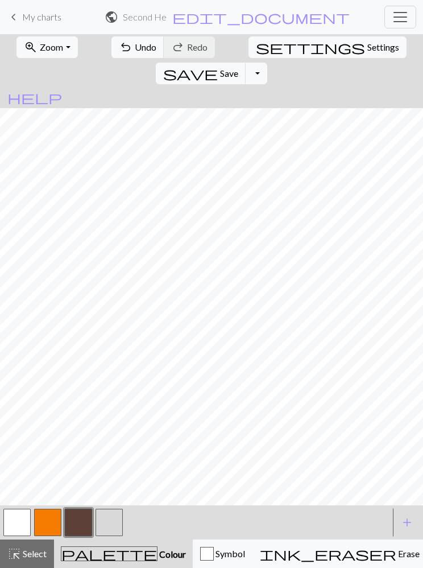
click at [119, 52] on span "undo" at bounding box center [126, 47] width 14 height 16
click at [119, 47] on span "undo" at bounding box center [126, 47] width 14 height 16
click at [52, 522] on button "button" at bounding box center [47, 522] width 27 height 27
click at [111, 514] on button "button" at bounding box center [109, 522] width 27 height 27
click at [238, 68] on span "Save" at bounding box center [229, 73] width 18 height 11
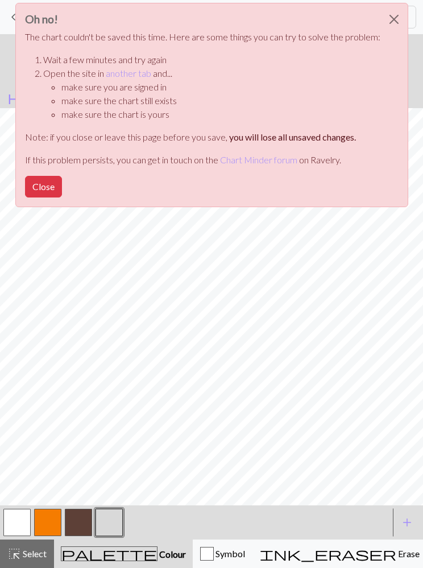
click at [39, 180] on button "Close" at bounding box center [43, 187] width 37 height 22
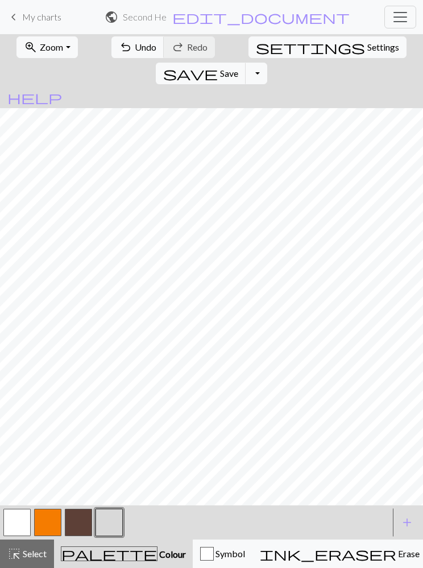
click at [246, 63] on button "save Save Save" at bounding box center [201, 74] width 90 height 22
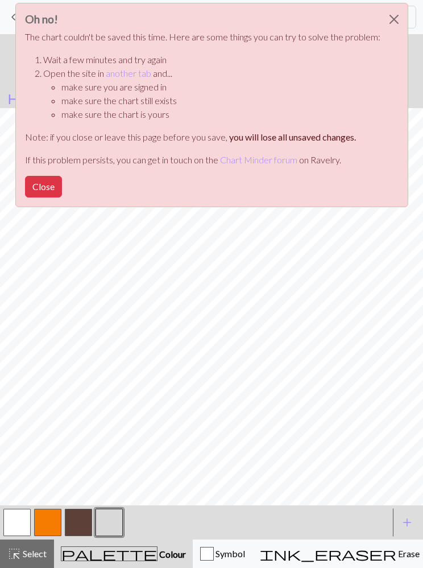
click at [51, 187] on button "Close" at bounding box center [43, 187] width 37 height 22
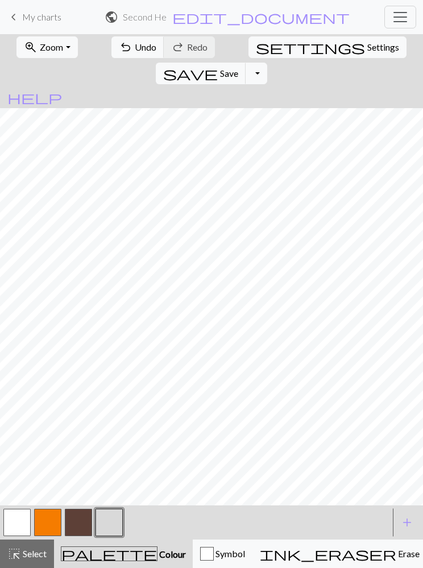
click at [44, 46] on span "Zoom" at bounding box center [51, 47] width 23 height 11
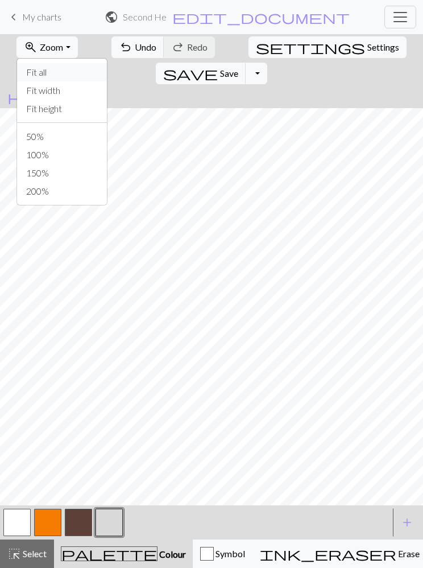
click at [48, 76] on button "Fit all" at bounding box center [62, 72] width 90 height 18
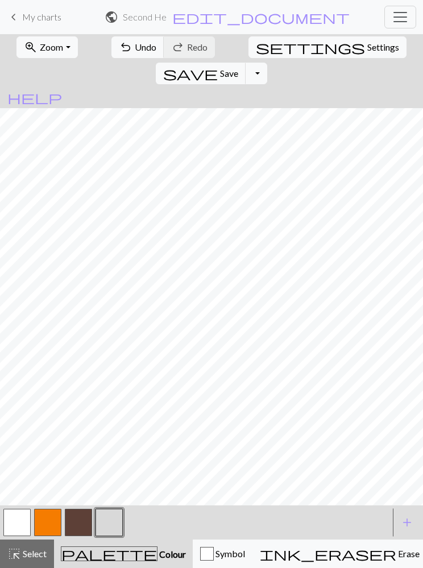
click at [119, 52] on span "undo" at bounding box center [126, 47] width 14 height 16
click at [119, 48] on span "undo" at bounding box center [126, 47] width 14 height 16
click at [246, 63] on button "save Save Save" at bounding box center [201, 74] width 90 height 22
click at [371, 48] on div "Oh no! The chart couldn't be saved this time. Here are some things you can try …" at bounding box center [211, 108] width 393 height 216
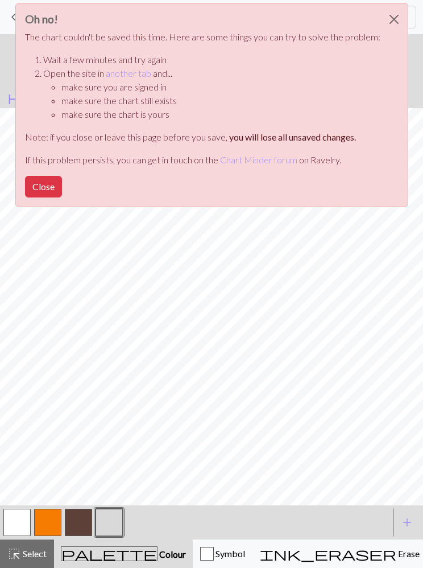
click at [391, 20] on button "Close" at bounding box center [394, 19] width 27 height 32
